Goal: Task Accomplishment & Management: Complete application form

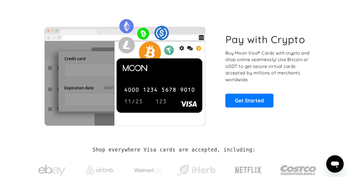
scroll to position [18, 0]
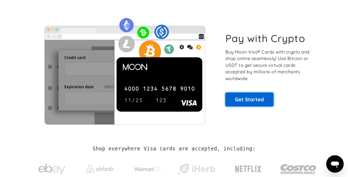
click at [254, 98] on link "Get Started" at bounding box center [250, 100] width 48 height 14
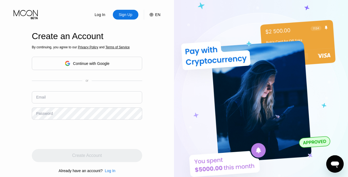
click at [154, 13] on div "EN" at bounding box center [155, 15] width 11 height 10
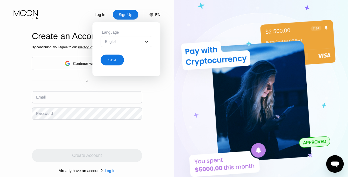
click at [148, 42] on img at bounding box center [146, 41] width 5 height 5
